Goal: Obtain resource: Download file/media

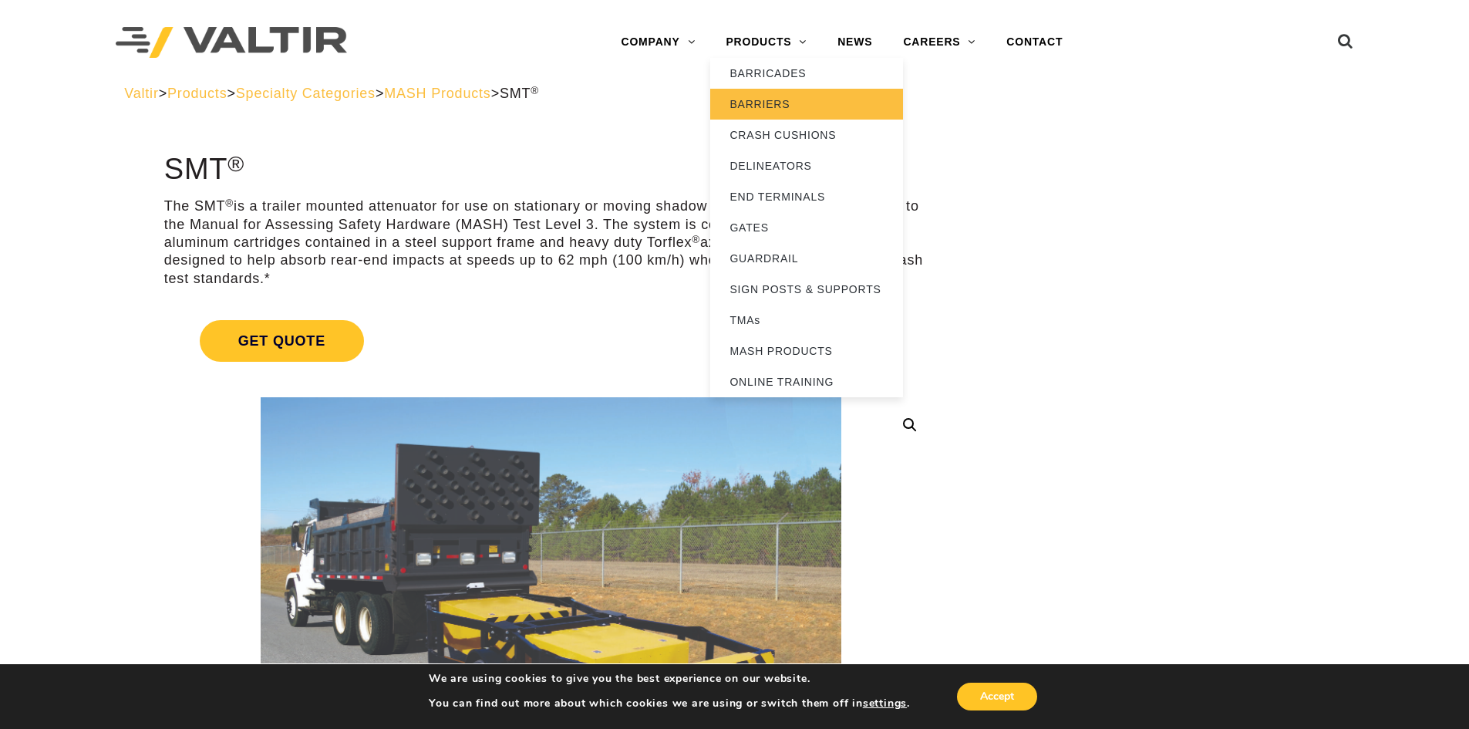
click at [777, 102] on link "BARRIERS" at bounding box center [806, 104] width 193 height 31
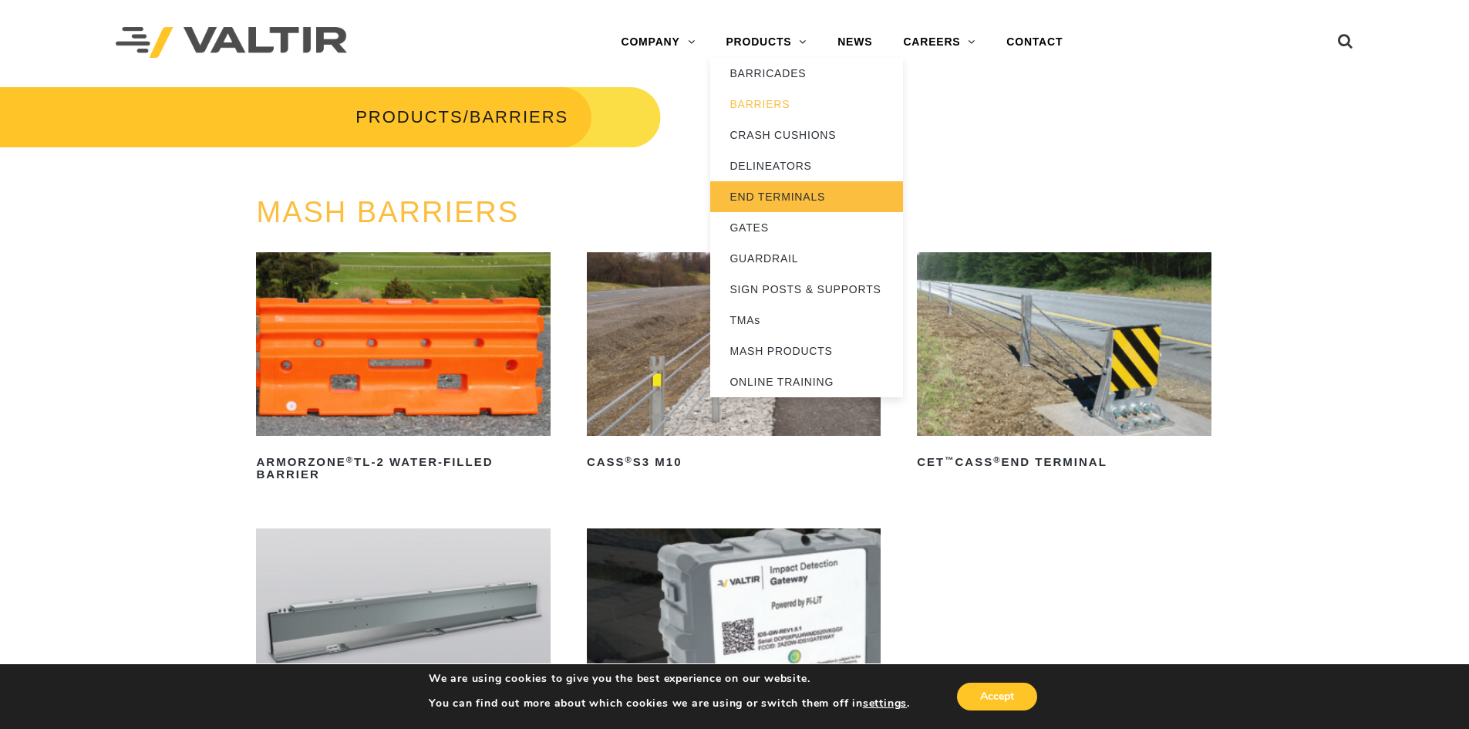
click at [792, 194] on link "END TERMINALS" at bounding box center [806, 196] width 193 height 31
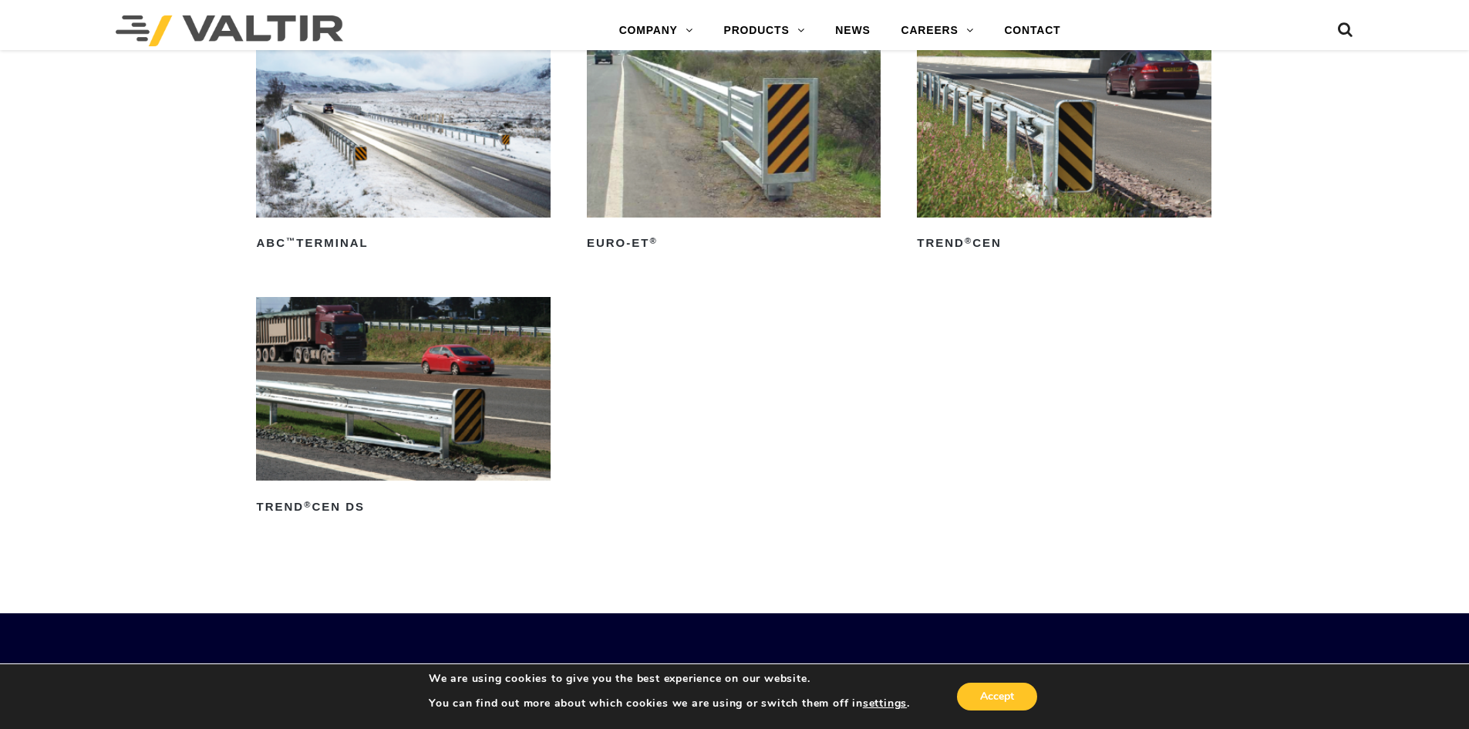
scroll to position [2053, 0]
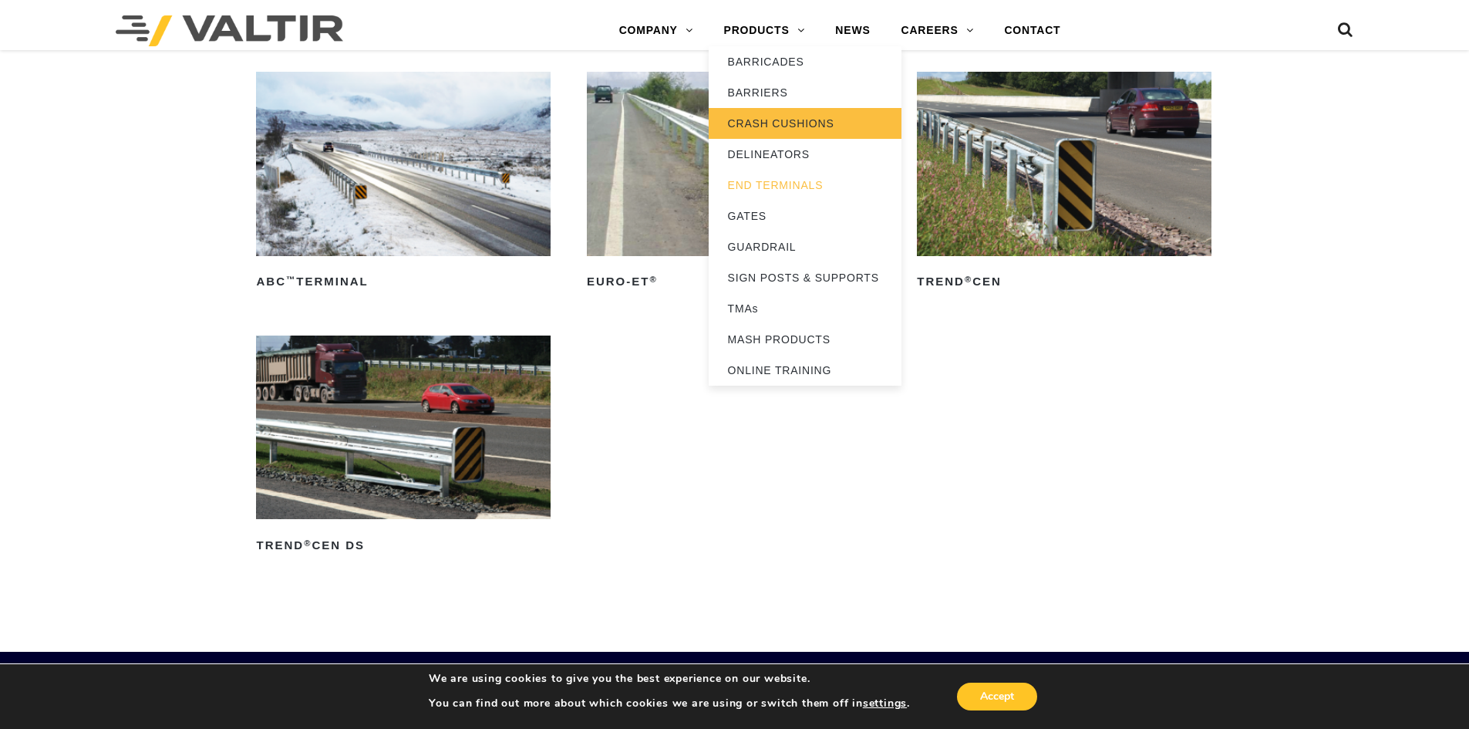
click at [766, 119] on link "CRASH CUSHIONS" at bounding box center [805, 123] width 193 height 31
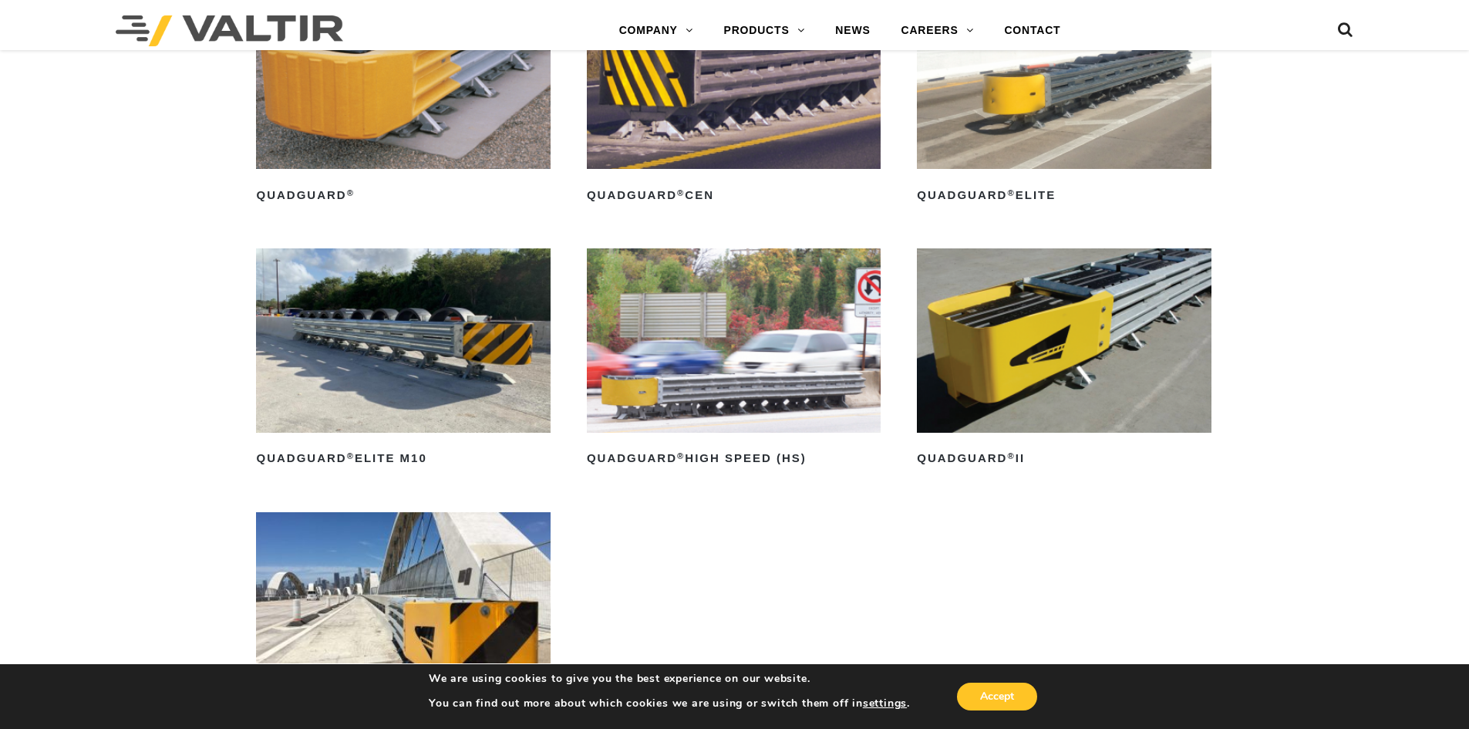
scroll to position [1234, 0]
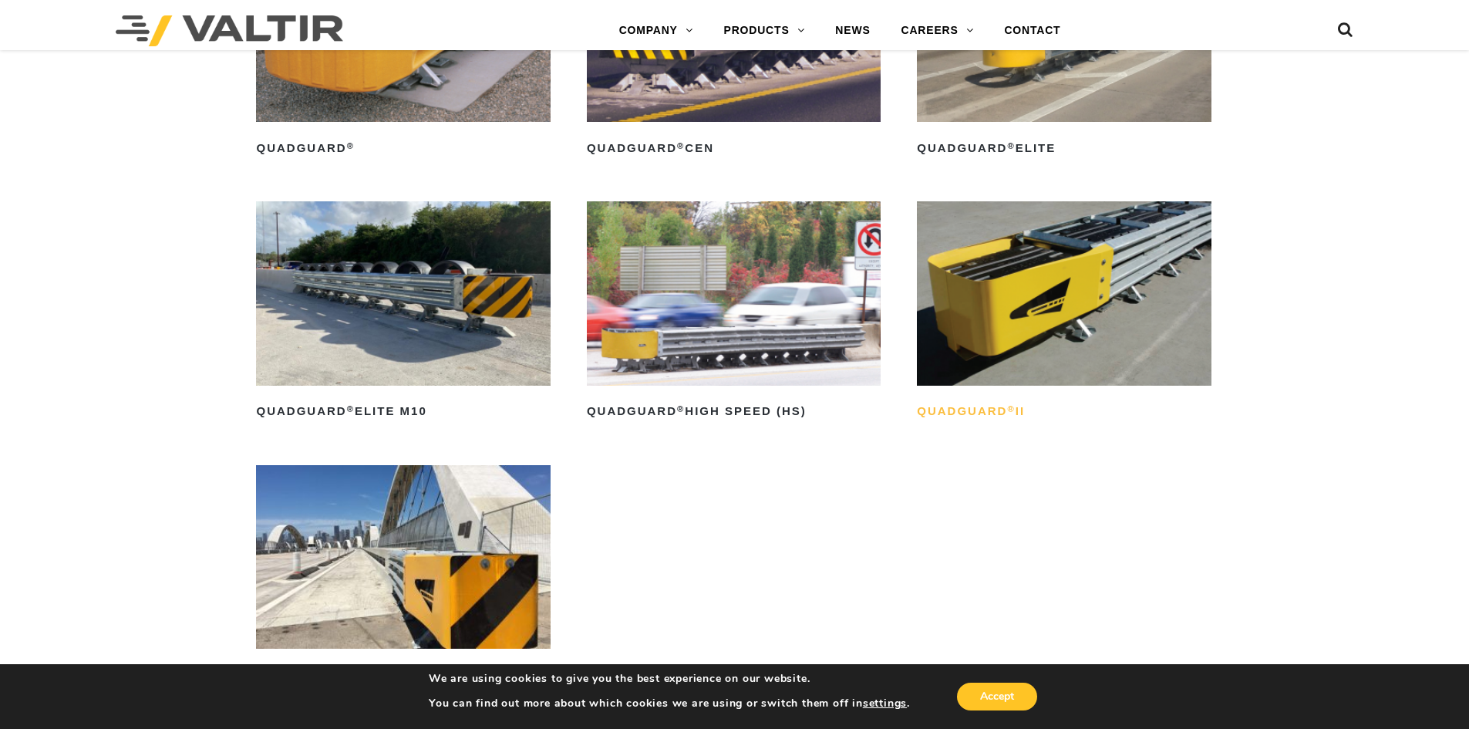
click at [982, 413] on h2 "QuadGuard ® II" at bounding box center [1064, 411] width 294 height 25
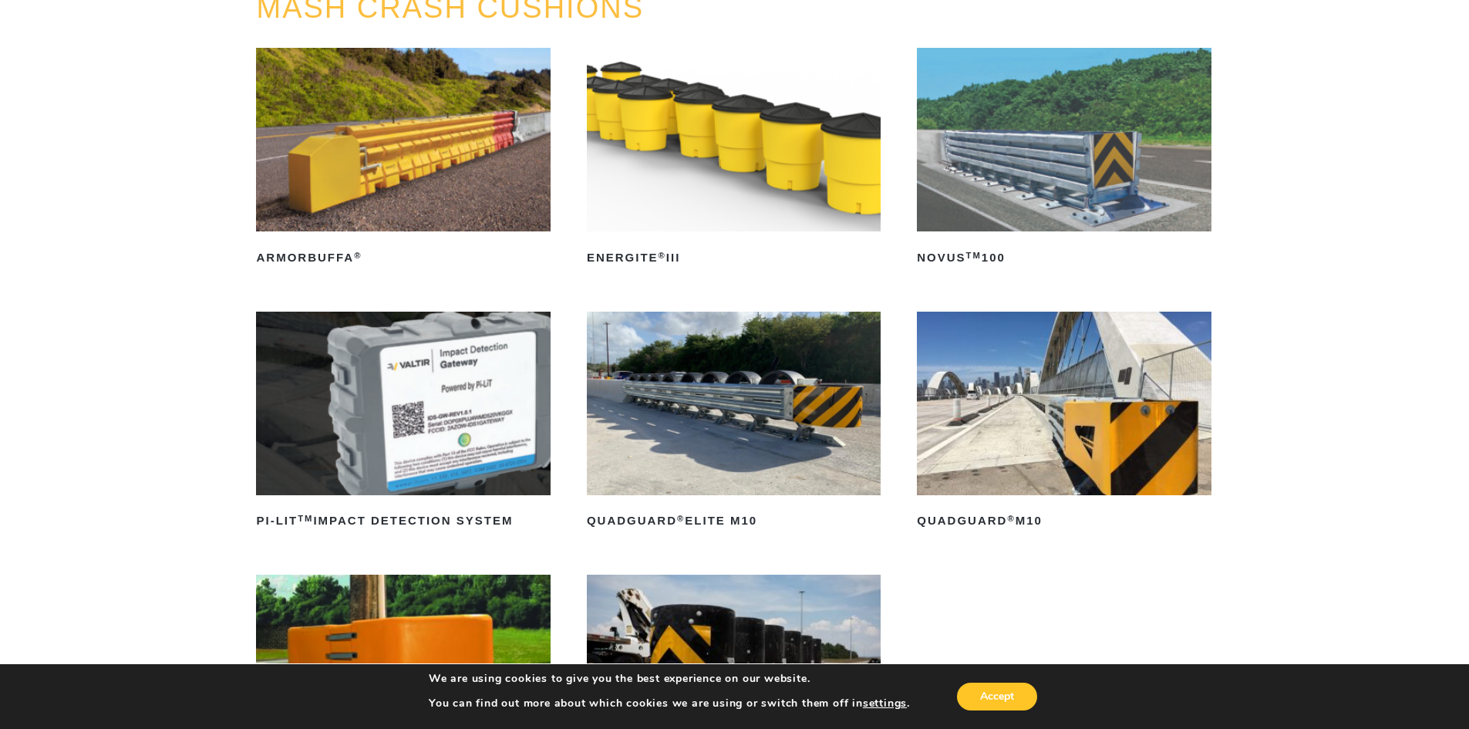
scroll to position [231, 0]
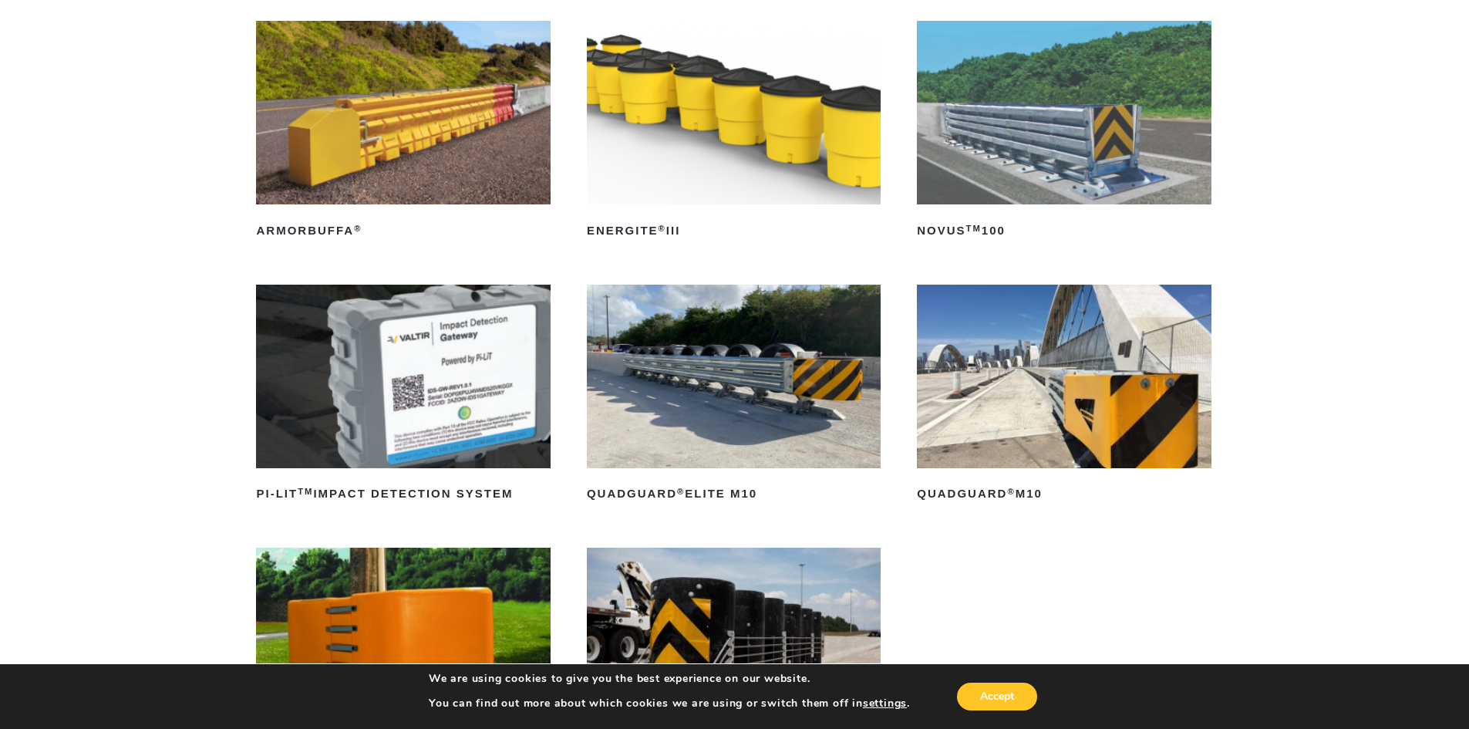
click at [783, 392] on img at bounding box center [734, 377] width 294 height 184
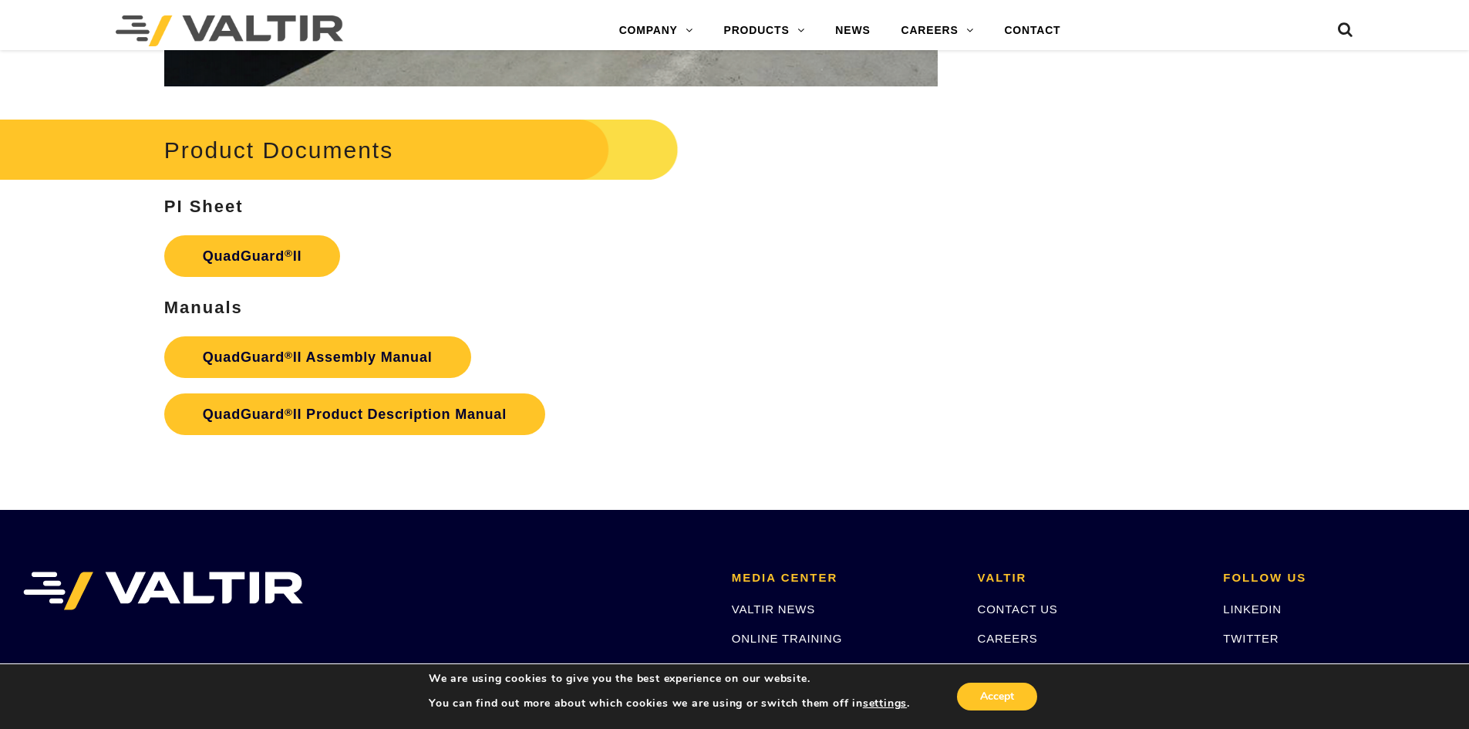
scroll to position [3007, 0]
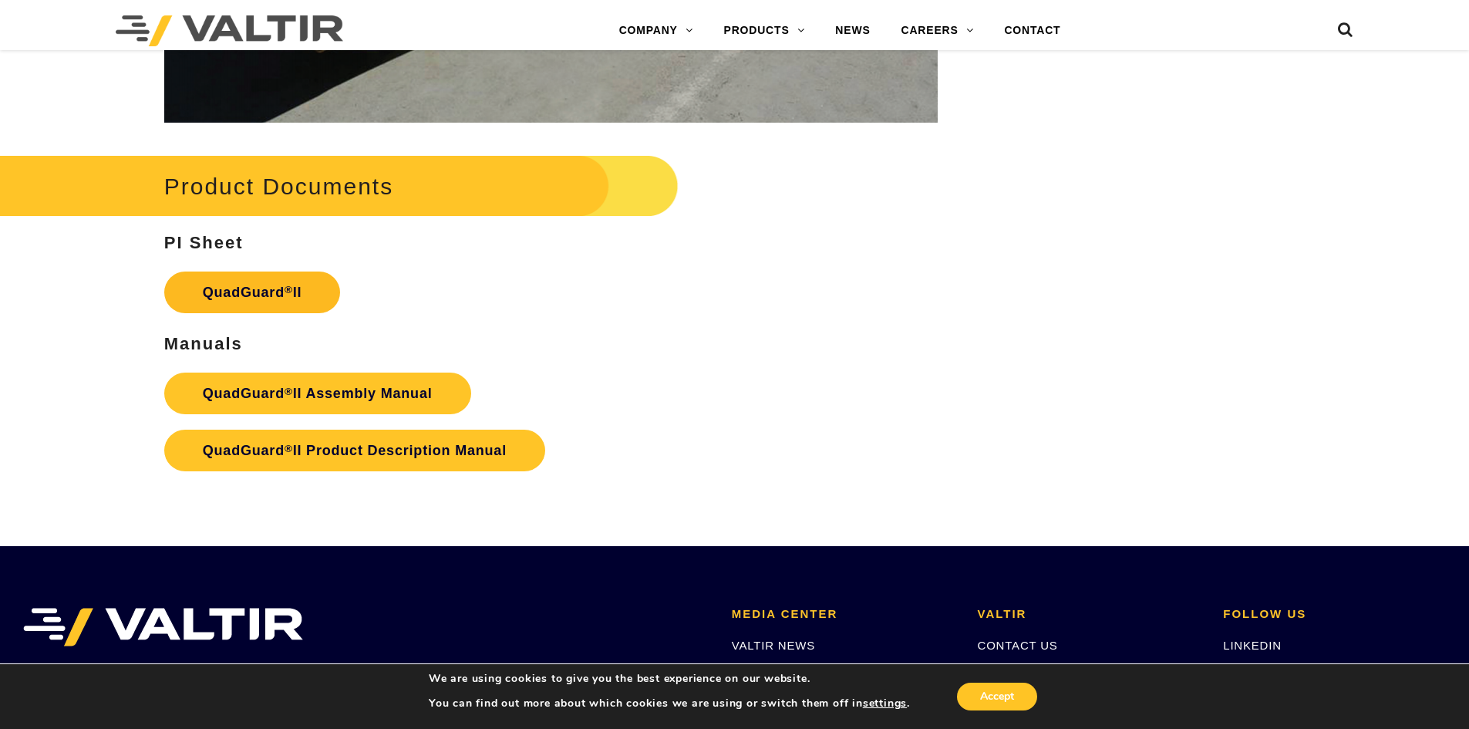
click at [251, 280] on link "QuadGuard ® II" at bounding box center [252, 292] width 177 height 42
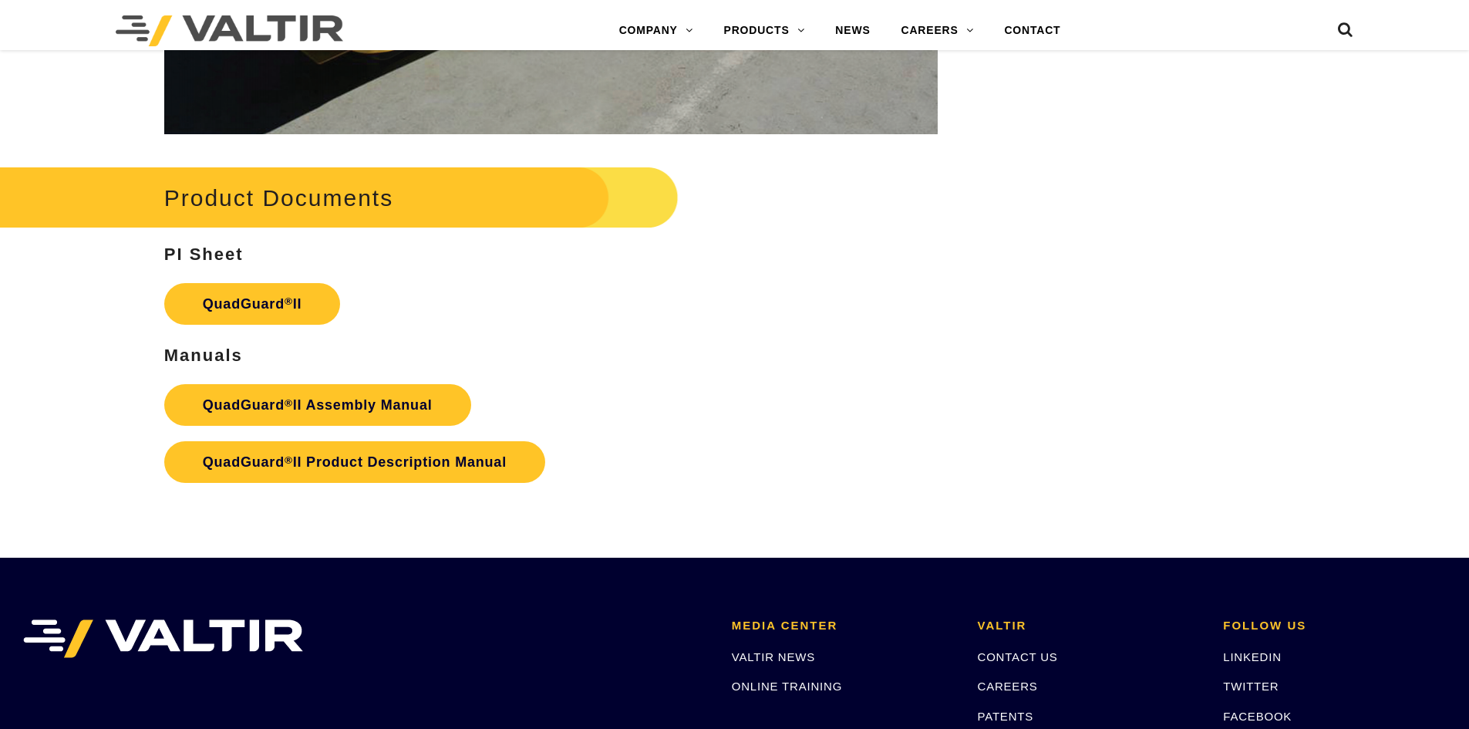
scroll to position [3007, 0]
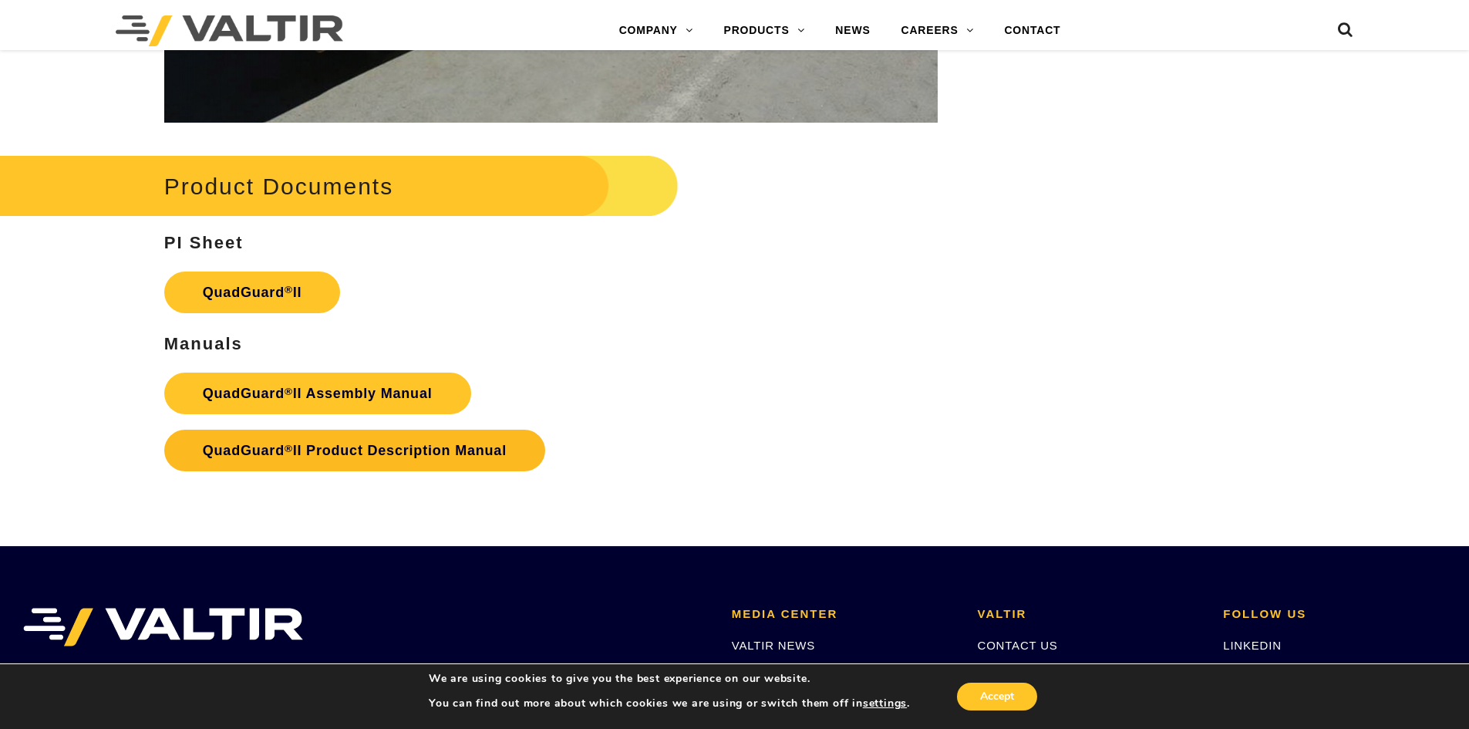
click at [428, 443] on strong "QuadGuard ® II Product Description Manual" at bounding box center [355, 450] width 304 height 15
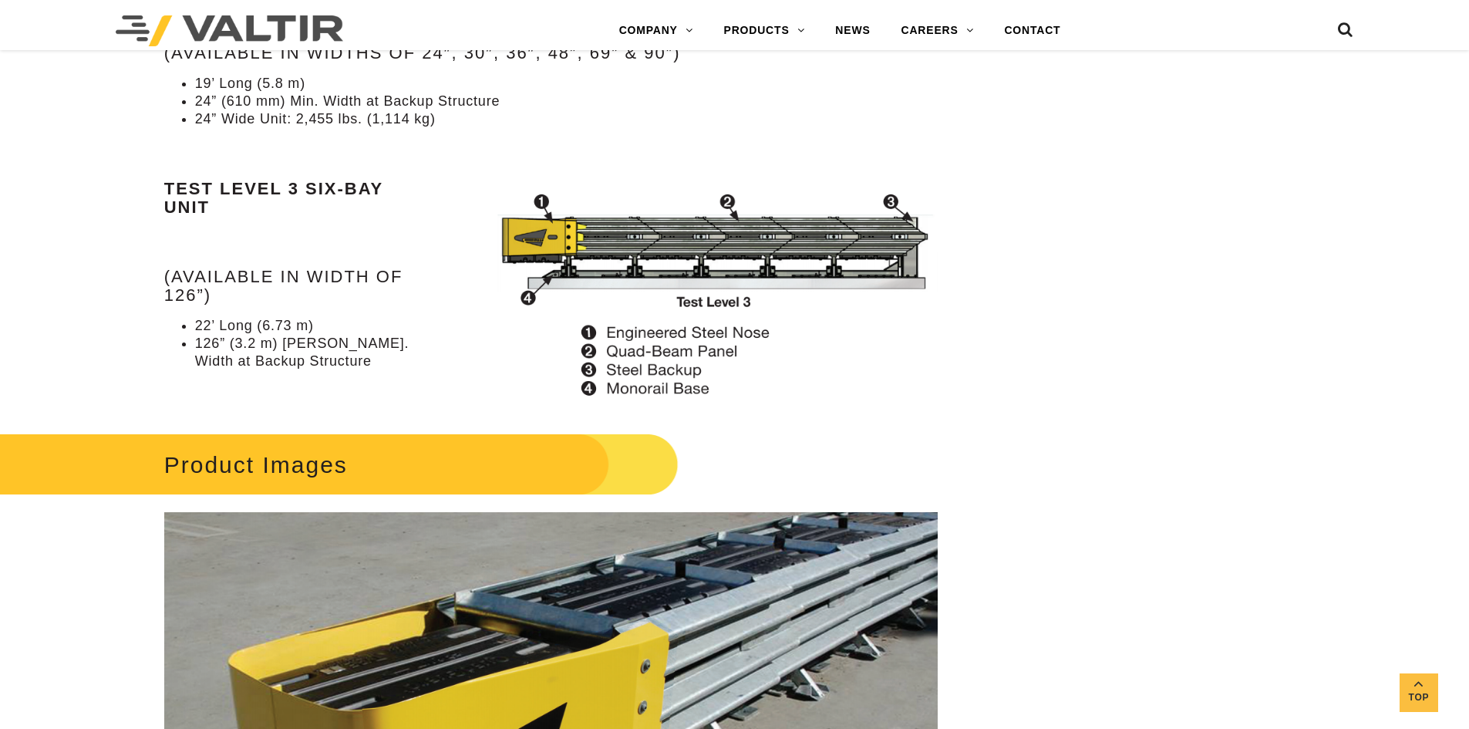
scroll to position [2070, 0]
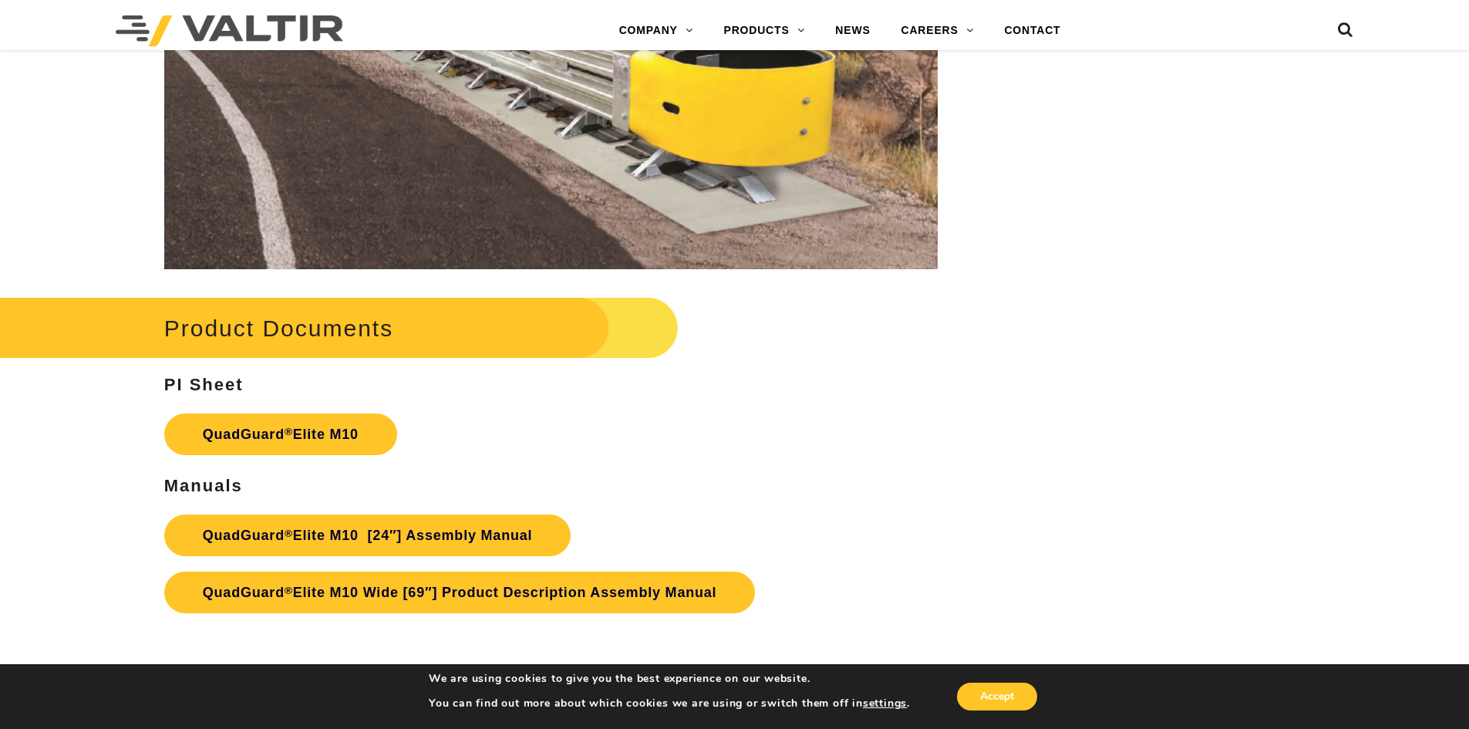
scroll to position [8020, 0]
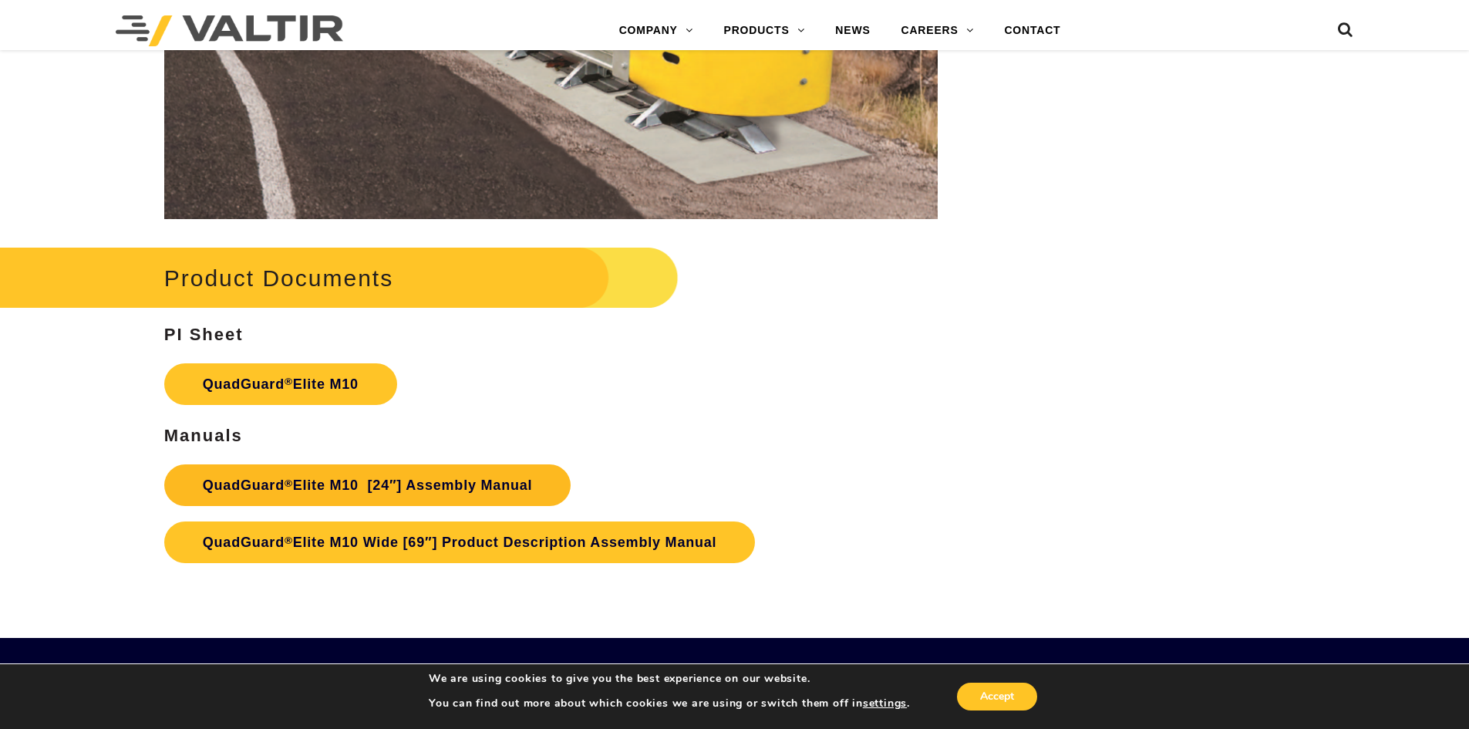
click at [471, 487] on link "QuadGuard ® Elite M10 [24″] Assembly Manual" at bounding box center [367, 485] width 407 height 42
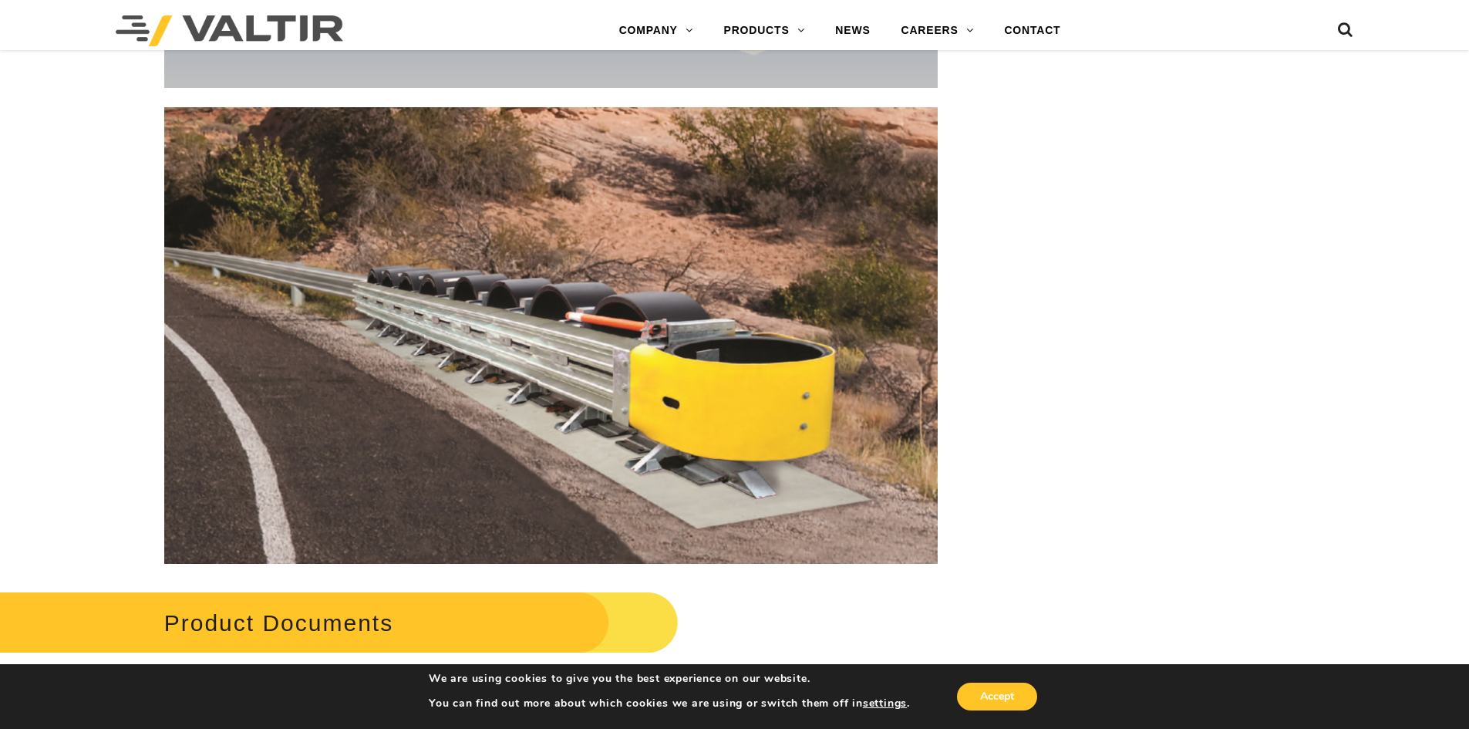
scroll to position [8292, 0]
